Goal: Transaction & Acquisition: Purchase product/service

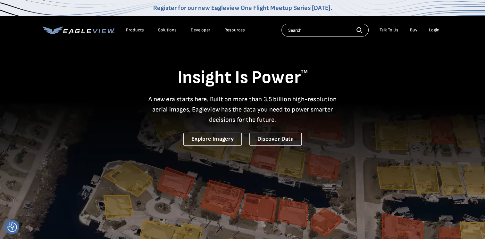
click at [435, 31] on div "Login" at bounding box center [434, 30] width 11 height 6
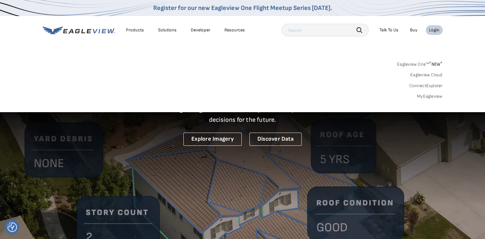
click at [419, 65] on link "Eagleview One™ * NEW *" at bounding box center [421, 63] width 46 height 7
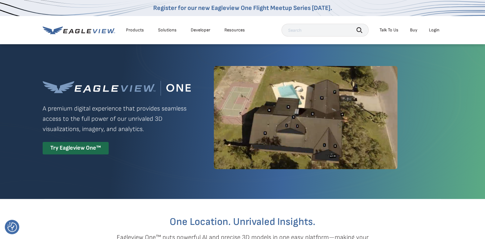
click at [440, 29] on li "Login" at bounding box center [434, 30] width 17 height 10
click at [433, 30] on div "Login" at bounding box center [434, 30] width 11 height 6
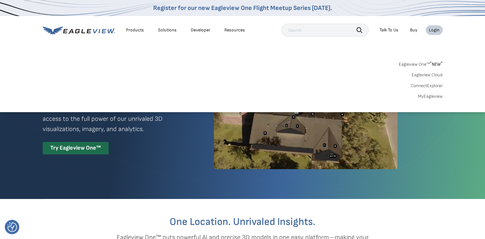
click at [426, 97] on link "MyEagleview" at bounding box center [430, 97] width 25 height 6
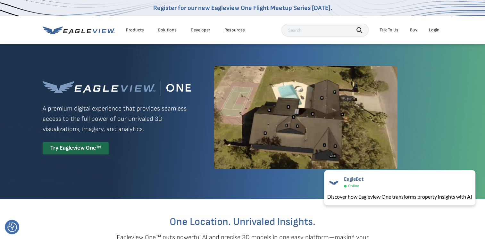
click at [434, 31] on div "Login" at bounding box center [434, 30] width 11 height 6
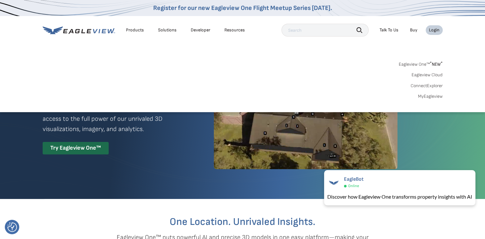
click at [427, 98] on link "MyEagleview" at bounding box center [430, 97] width 25 height 6
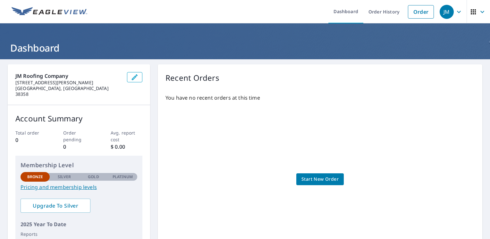
click at [312, 176] on span "Start New Order" at bounding box center [320, 180] width 37 height 8
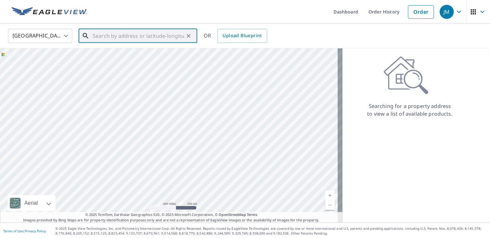
paste input "115 Dr Robert Lee Rd, Dover, TN 37058"
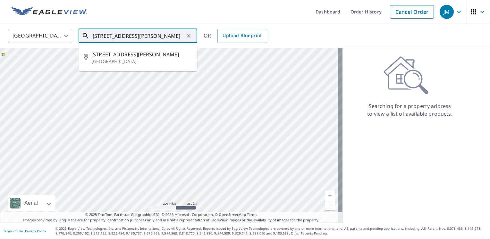
type input "115 Dr Robert Lee Rd, Dover, TN 37058"
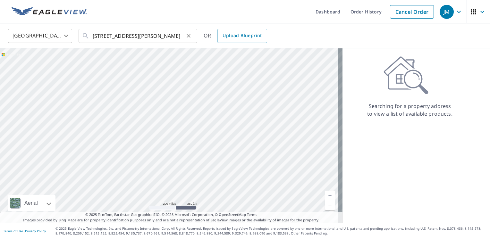
scroll to position [0, 0]
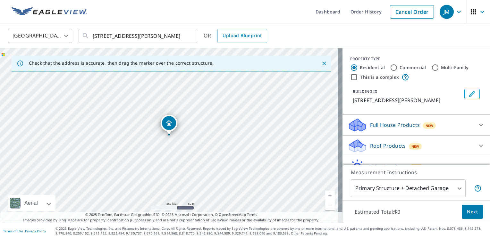
click at [321, 63] on icon "Close" at bounding box center [324, 63] width 6 height 6
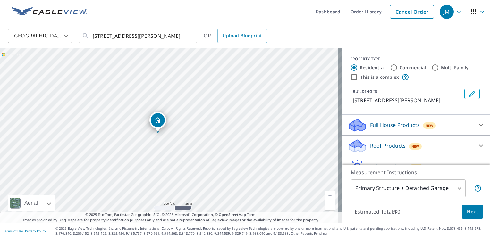
click at [409, 68] on label "Commercial" at bounding box center [413, 67] width 27 height 6
click at [398, 68] on input "Commercial" at bounding box center [394, 68] width 8 height 8
radio input "true"
type input "4"
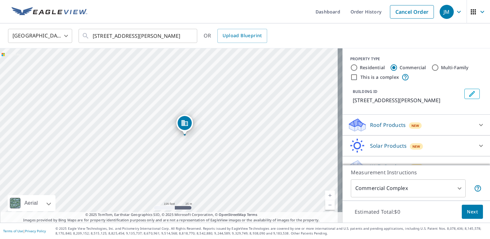
scroll to position [12, 0]
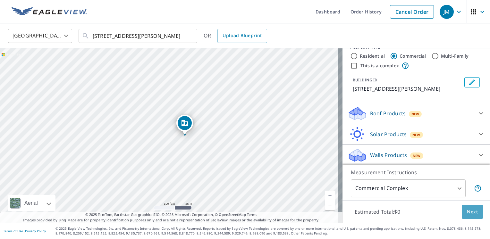
click at [468, 216] on span "Next" at bounding box center [472, 212] width 11 height 8
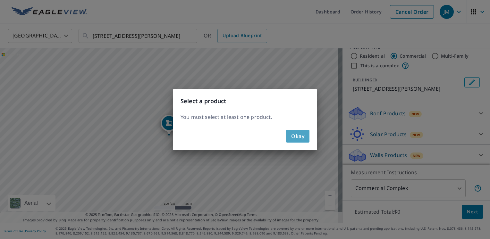
click at [305, 137] on button "Okay" at bounding box center [297, 136] width 23 height 13
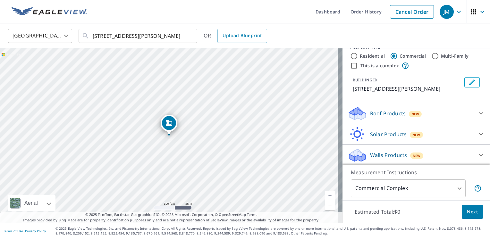
click at [434, 112] on div "Roof Products New" at bounding box center [411, 113] width 126 height 15
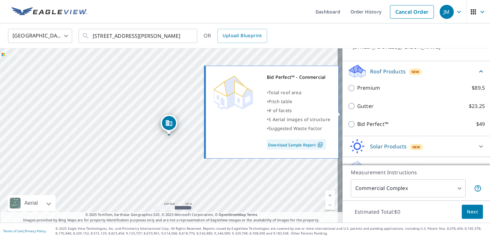
scroll to position [65, 0]
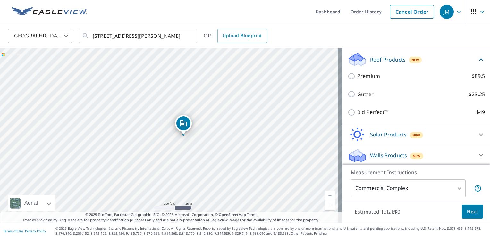
drag, startPoint x: 233, startPoint y: 147, endPoint x: 218, endPoint y: 116, distance: 34.2
click at [218, 116] on div "115 Dr Robert Lee Rd Dover, TN 37058" at bounding box center [171, 135] width 343 height 175
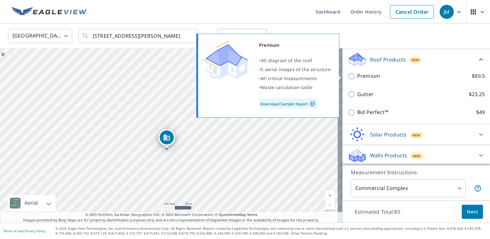
click at [365, 78] on p "Premium" at bounding box center [368, 76] width 23 height 8
click at [357, 78] on input "Premium $89.5" at bounding box center [353, 77] width 10 height 8
checkbox input "true"
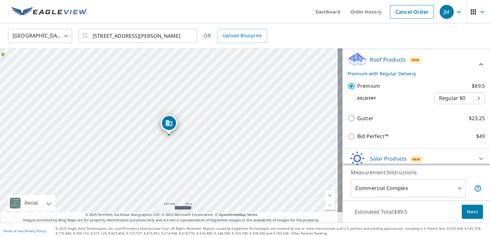
click at [443, 96] on body "JM JM Dashboard Order History Cancel Order JM United States US ​ 115 Dr Robert …" at bounding box center [245, 119] width 490 height 239
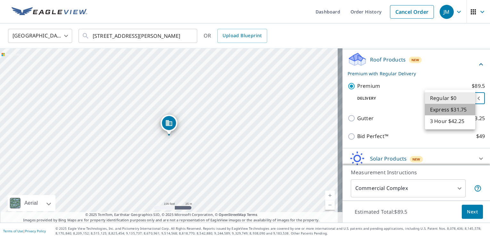
click at [444, 112] on li "Express $31.75" at bounding box center [450, 110] width 50 height 12
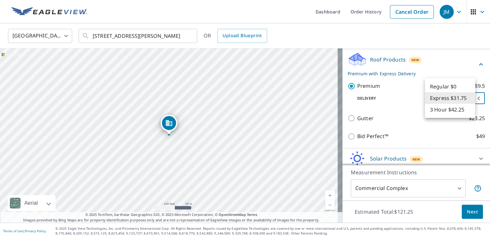
click at [450, 97] on body "JM JM Dashboard Order History Cancel Order JM United States US ​ 115 Dr Robert …" at bounding box center [245, 119] width 490 height 239
click at [454, 109] on li "3 Hour $42.25" at bounding box center [450, 110] width 50 height 12
type input "7"
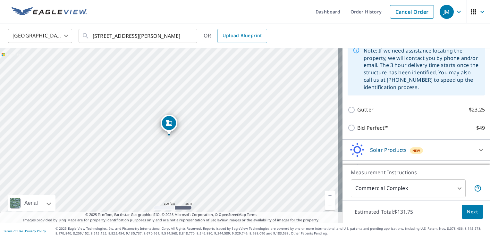
scroll to position [145, 0]
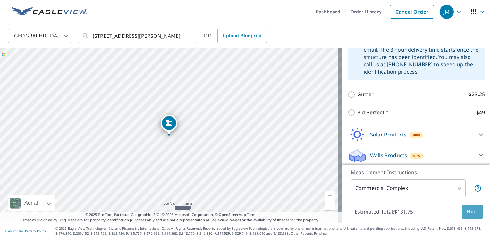
click at [470, 216] on button "Next" at bounding box center [472, 212] width 21 height 14
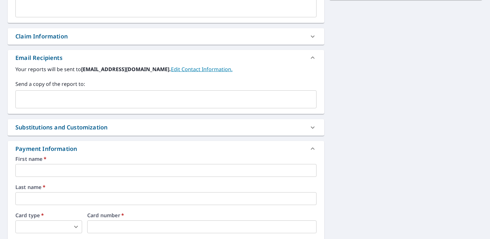
scroll to position [225, 0]
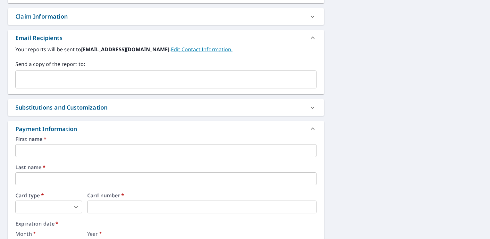
click at [139, 144] on input "text" at bounding box center [165, 150] width 301 height 13
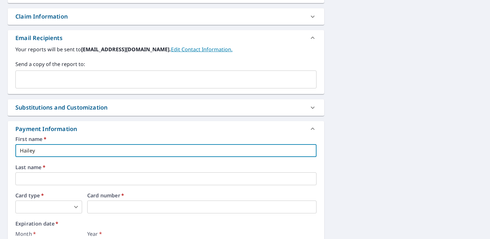
type input "Hailey"
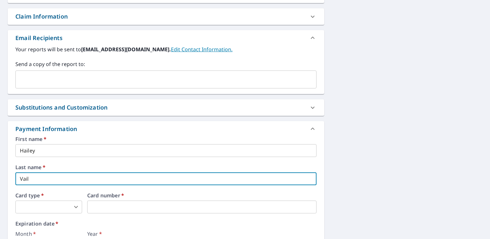
type input "Vail"
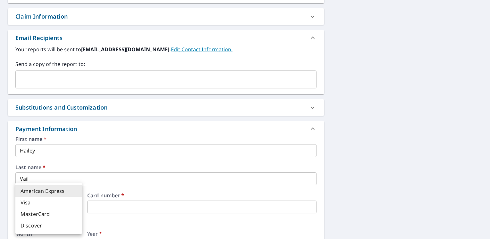
click at [74, 207] on body "JM JM Dashboard Order History Cancel Order JM Dashboard / Finalize Order Finali…" at bounding box center [245, 119] width 490 height 239
click at [117, 208] on div at bounding box center [245, 119] width 490 height 239
click at [30, 206] on body "JM JM Dashboard Order History Cancel Order JM Dashboard / Finalize Order Finali…" at bounding box center [245, 119] width 490 height 239
click at [33, 205] on li "Visa" at bounding box center [48, 203] width 67 height 12
type input "2"
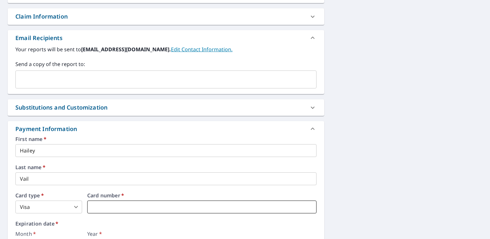
scroll to position [257, 0]
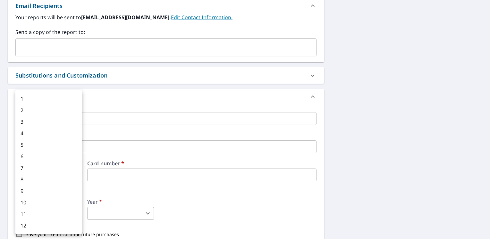
click at [53, 211] on body "JM JM Dashboard Order History Cancel Order JM Dashboard / Finalize Order Finali…" at bounding box center [245, 119] width 490 height 239
click at [39, 160] on li "6" at bounding box center [48, 157] width 67 height 12
type input "6"
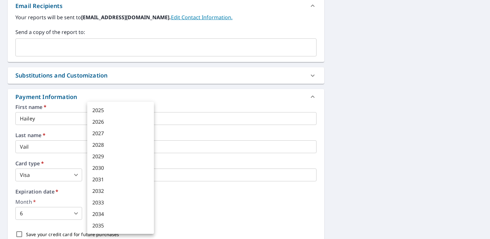
click at [114, 217] on body "JM JM Dashboard Order History Cancel Order JM Dashboard / Finalize Order Finali…" at bounding box center [245, 119] width 490 height 239
click at [109, 133] on li "2027" at bounding box center [120, 134] width 67 height 12
type input "2027"
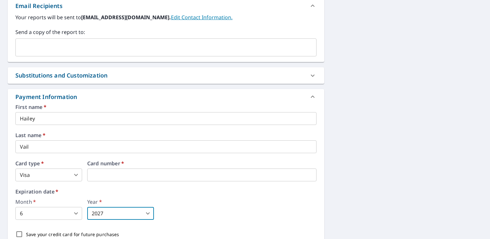
click at [261, 229] on div "Save your credit card for future purchases" at bounding box center [165, 234] width 301 height 13
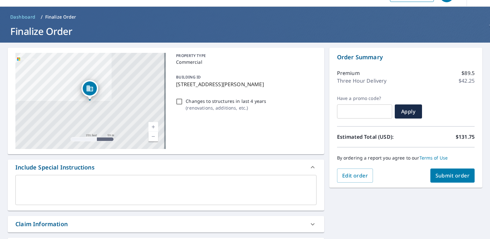
scroll to position [16, 0]
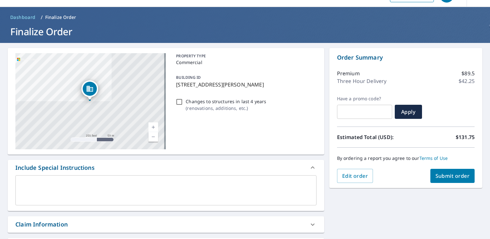
click at [441, 174] on span "Submit order" at bounding box center [453, 176] width 34 height 7
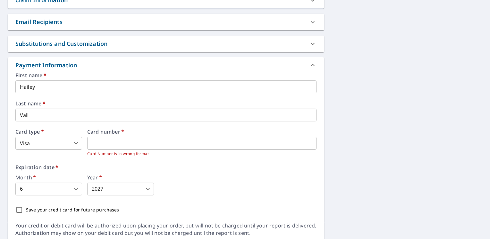
scroll to position [265, 0]
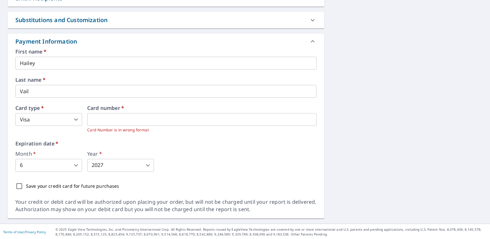
click at [172, 148] on div "Expiration date   * Month   * 6 6 ​ Year   * 2027 2027 ​" at bounding box center [165, 156] width 301 height 31
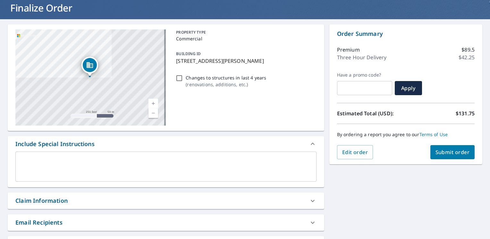
click at [447, 150] on span "Submit order" at bounding box center [453, 152] width 34 height 7
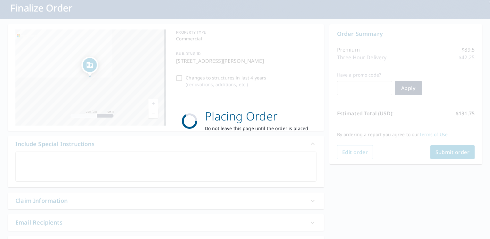
scroll to position [0, 0]
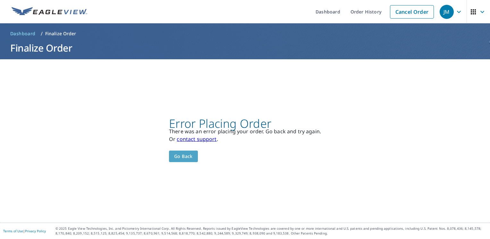
click at [188, 155] on span "Go back" at bounding box center [183, 157] width 19 height 8
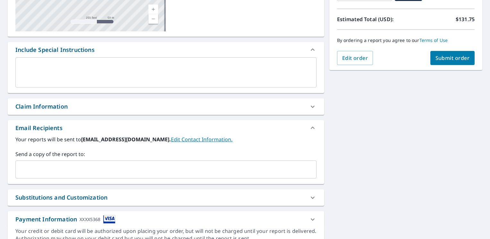
scroll to position [100, 0]
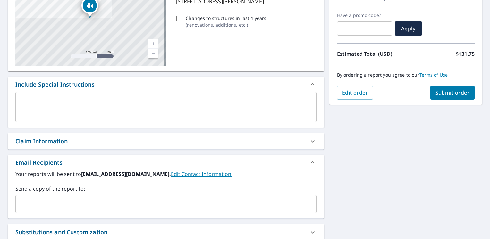
click at [444, 89] on span "Submit order" at bounding box center [453, 92] width 34 height 7
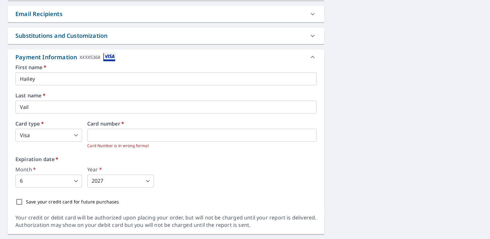
scroll to position [265, 0]
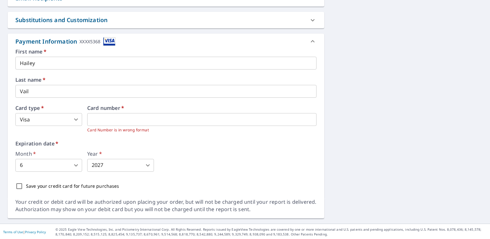
click at [356, 168] on div "115 Dr Robert Lee Rd Dover, TN 37058 Aerial Road A standard road map Aerial A d…" at bounding box center [245, 9] width 490 height 429
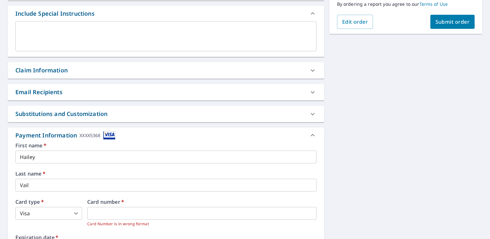
scroll to position [72, 0]
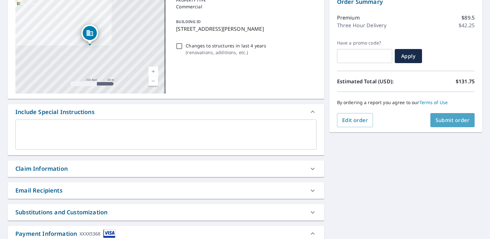
click at [438, 120] on span "Submit order" at bounding box center [453, 120] width 34 height 7
